Goal: Information Seeking & Learning: Learn about a topic

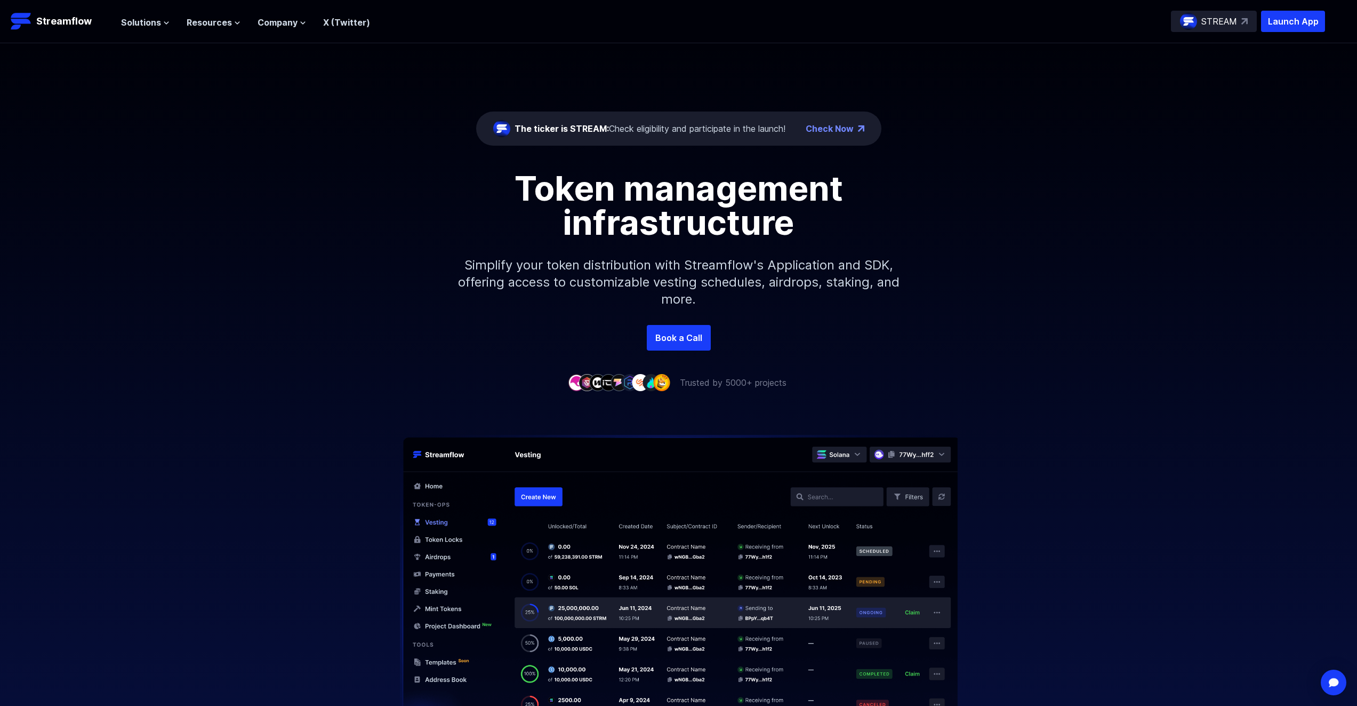
click at [157, 29] on div "Solutions Overview Streamflow features an all-in-one token distribution platfor…" at bounding box center [245, 21] width 249 height 21
click at [161, 27] on button "Solutions" at bounding box center [145, 22] width 49 height 13
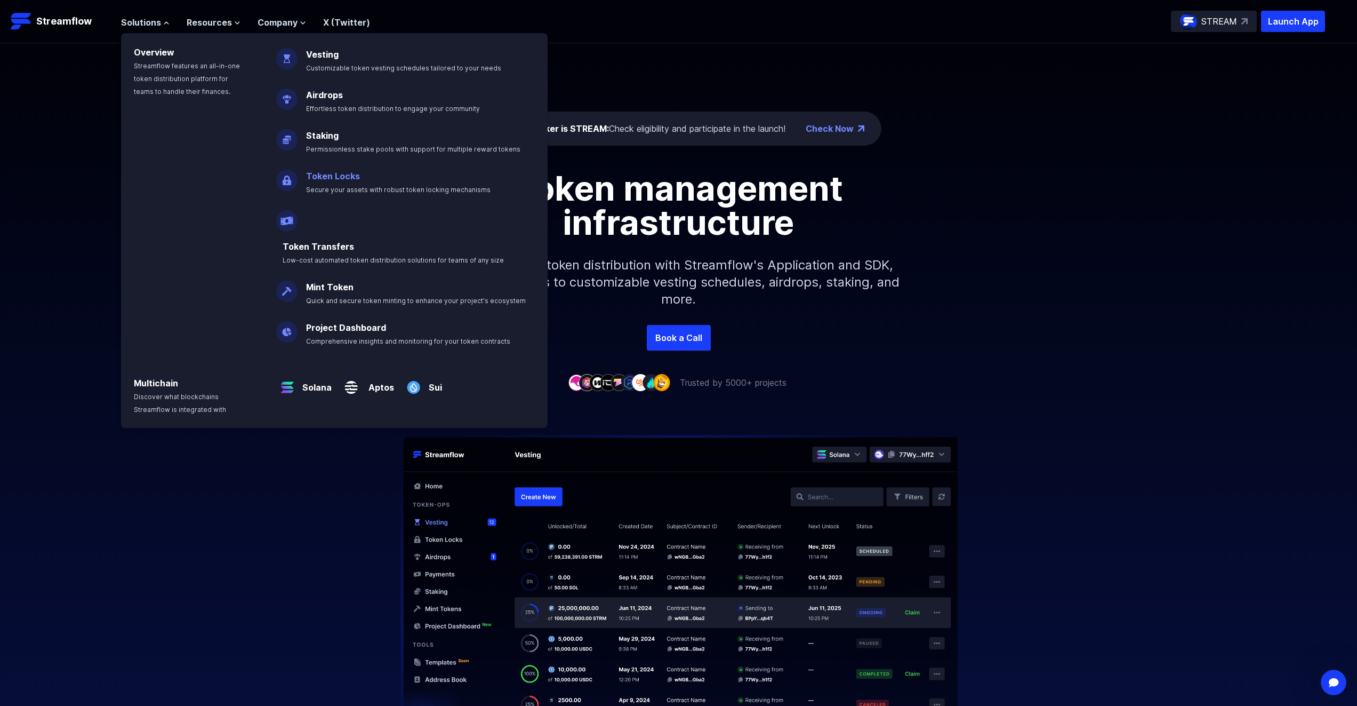
click at [346, 175] on link "Token Locks" at bounding box center [333, 176] width 54 height 11
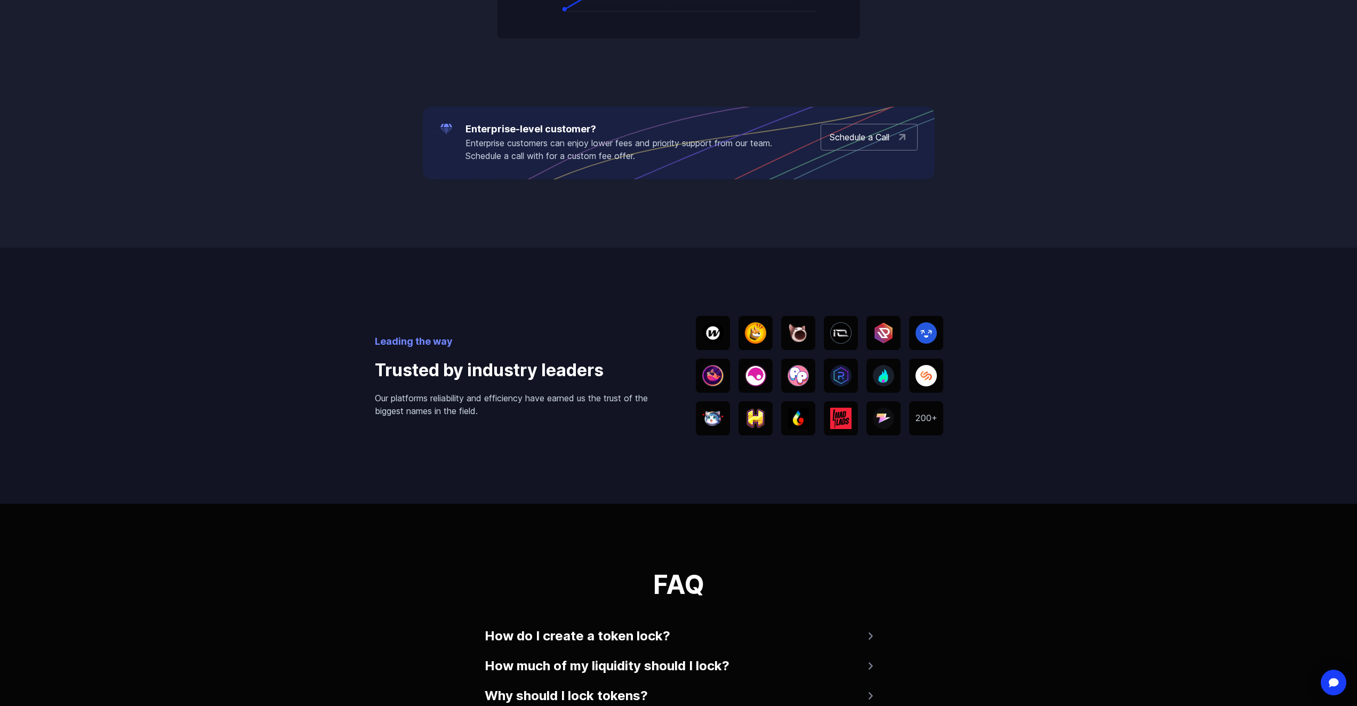
scroll to position [1707, 0]
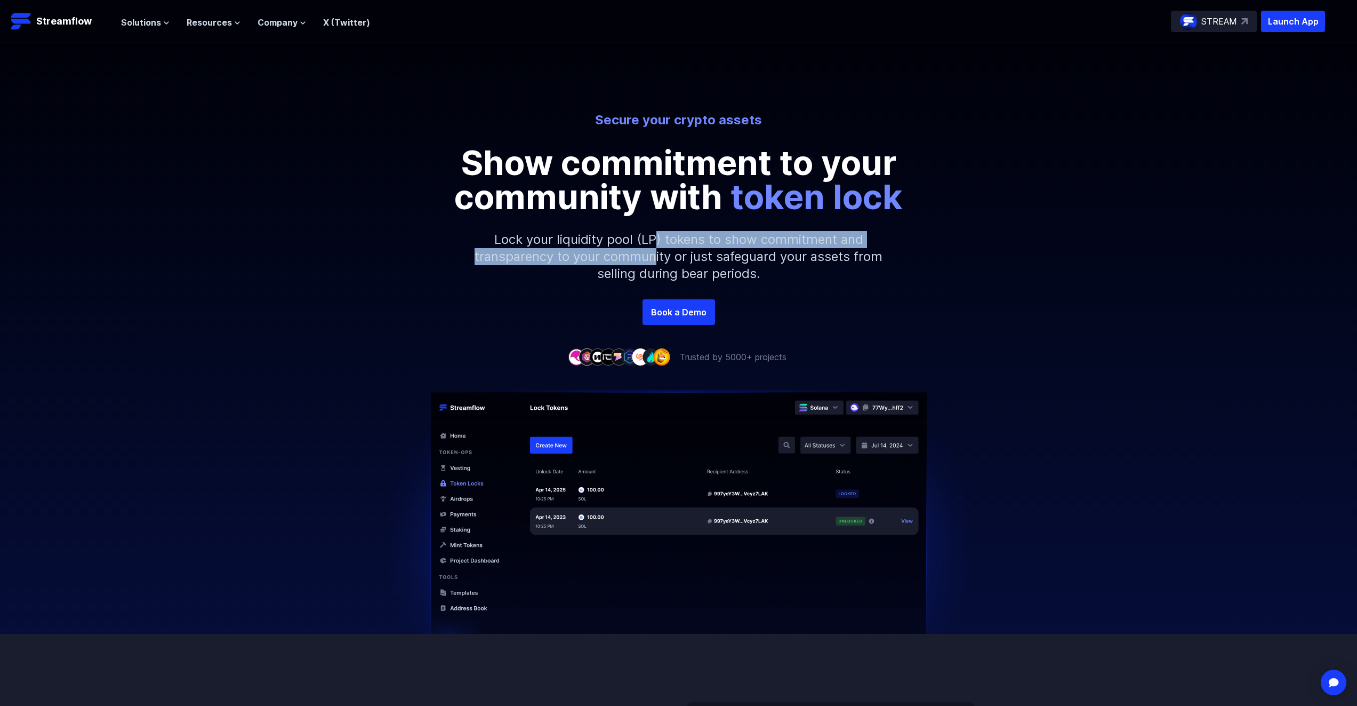
click at [658, 246] on p "Lock your liquidity pool (LP) tokens to show commitment and transparency to you…" at bounding box center [679, 256] width 459 height 85
click at [962, 157] on div "Secure your crypto assets Show commitment to your community with token lock" at bounding box center [679, 162] width 608 height 102
click at [275, 24] on span "Company" at bounding box center [278, 22] width 40 height 13
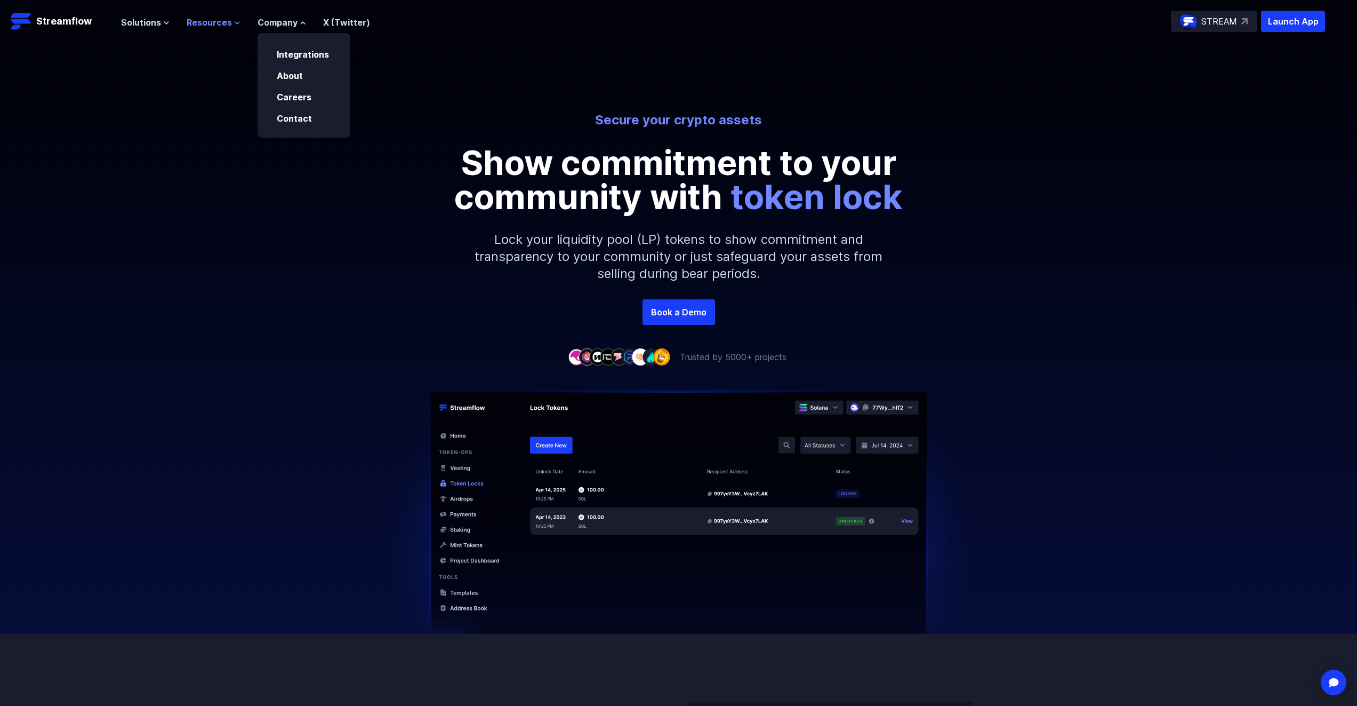
click at [221, 25] on span "Resources" at bounding box center [209, 22] width 45 height 13
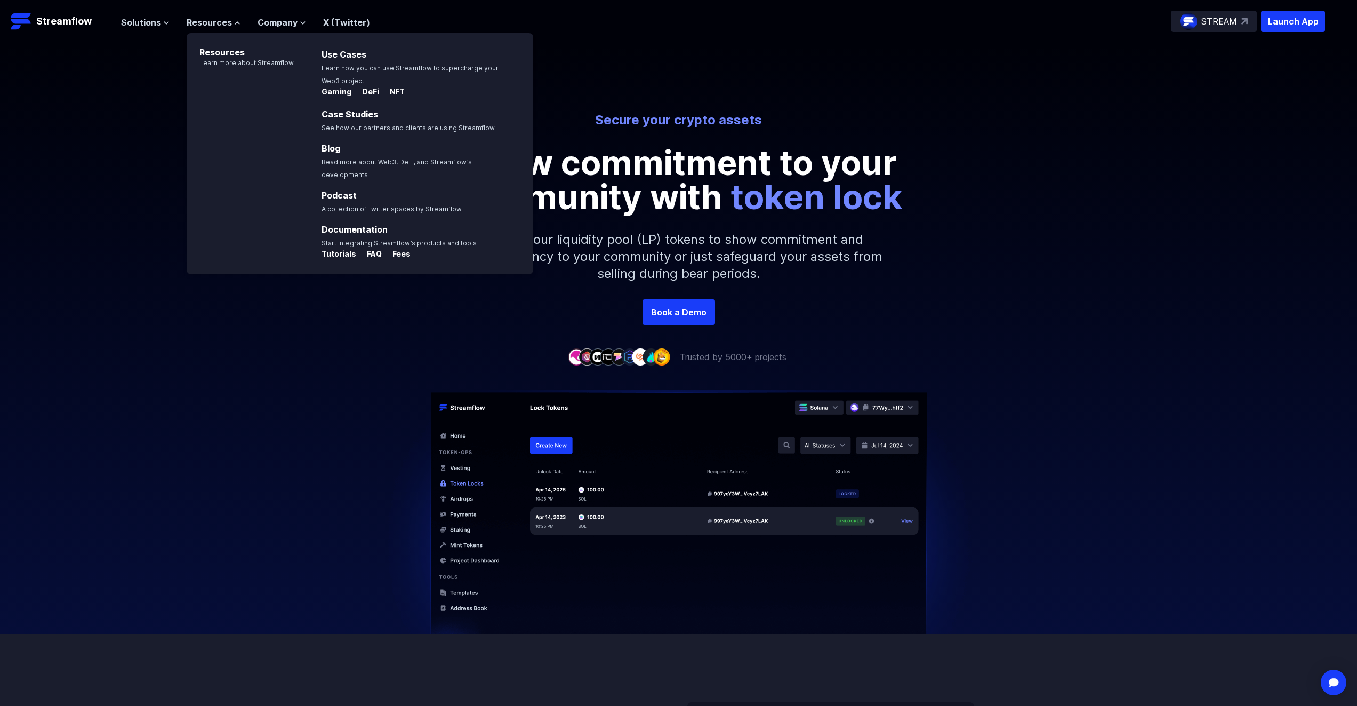
click at [137, 29] on div "Solutions Overview Streamflow features an all-in-one token distribution platfor…" at bounding box center [245, 21] width 249 height 21
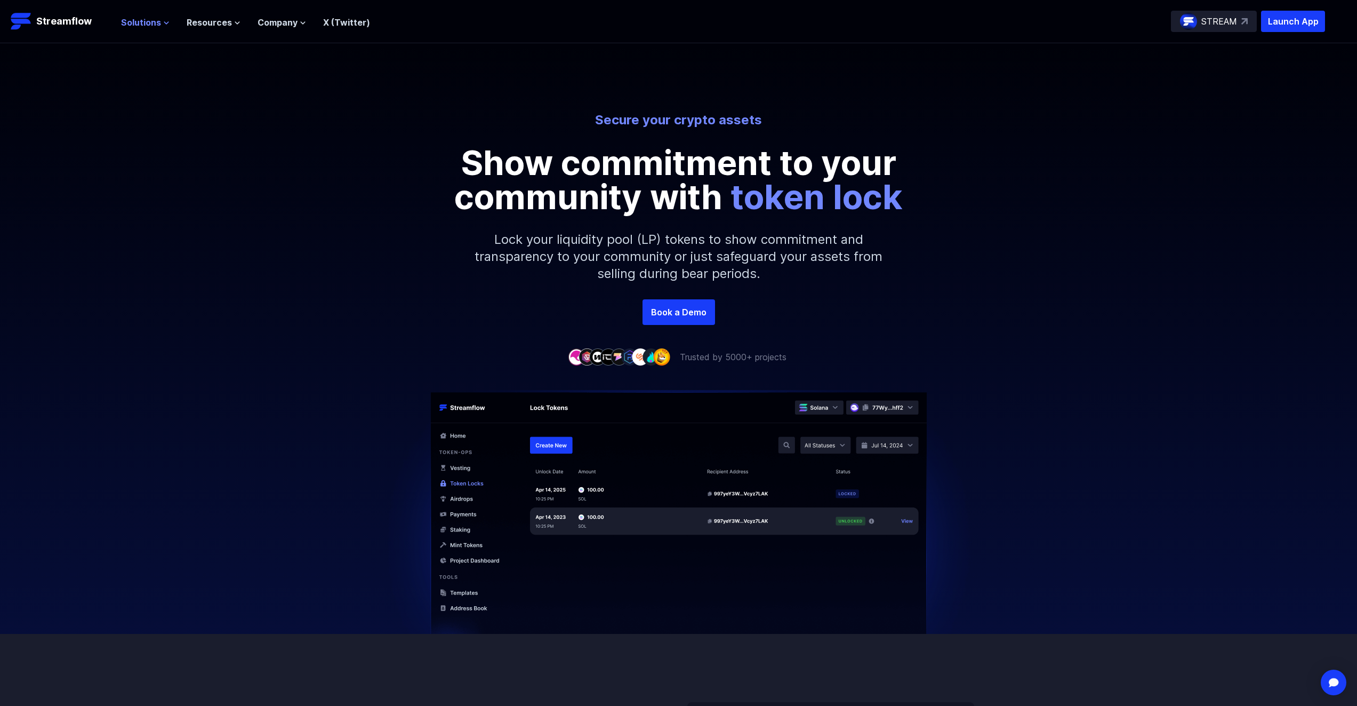
click at [154, 20] on span "Solutions" at bounding box center [141, 22] width 40 height 13
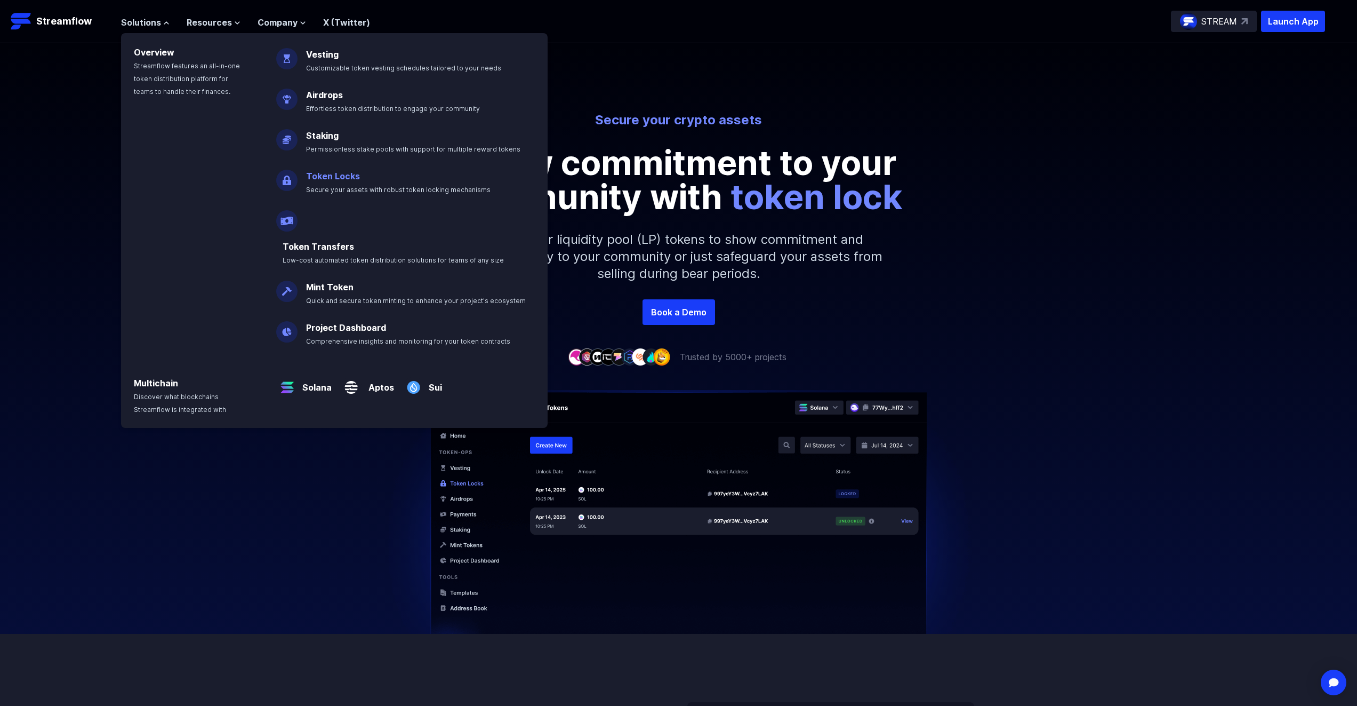
click at [325, 181] on link "Token Locks" at bounding box center [333, 176] width 54 height 11
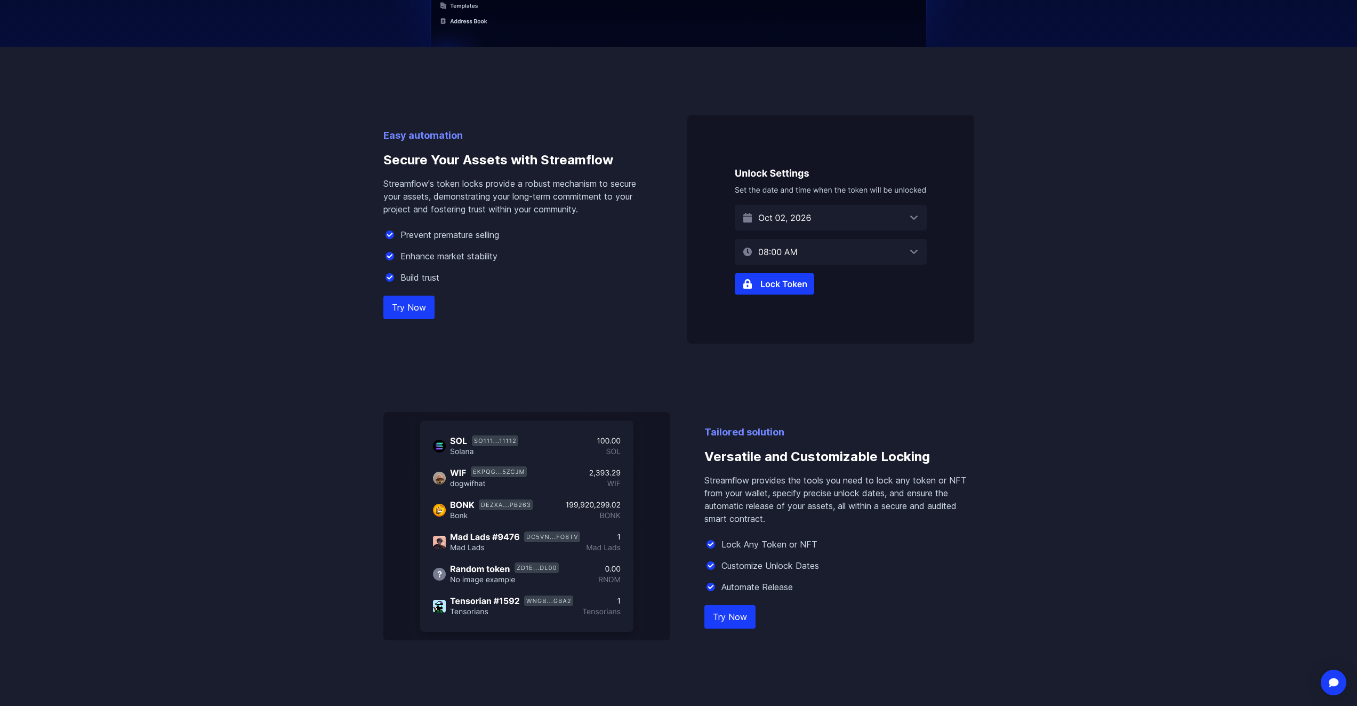
click at [737, 611] on link "Try Now" at bounding box center [730, 616] width 51 height 23
